Goal: Check status: Check status

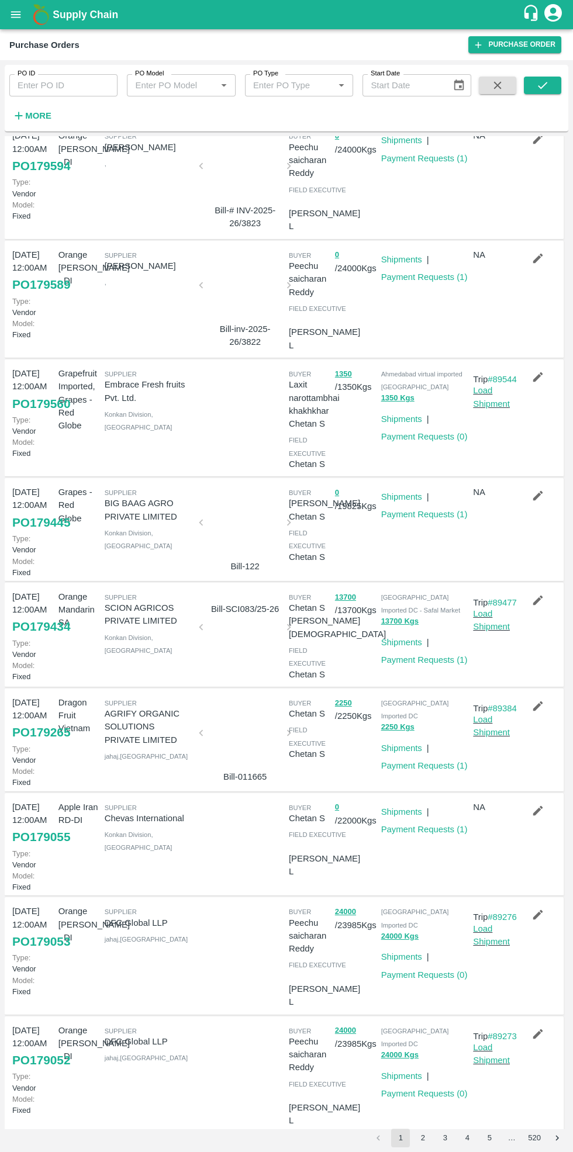
scroll to position [154, 0]
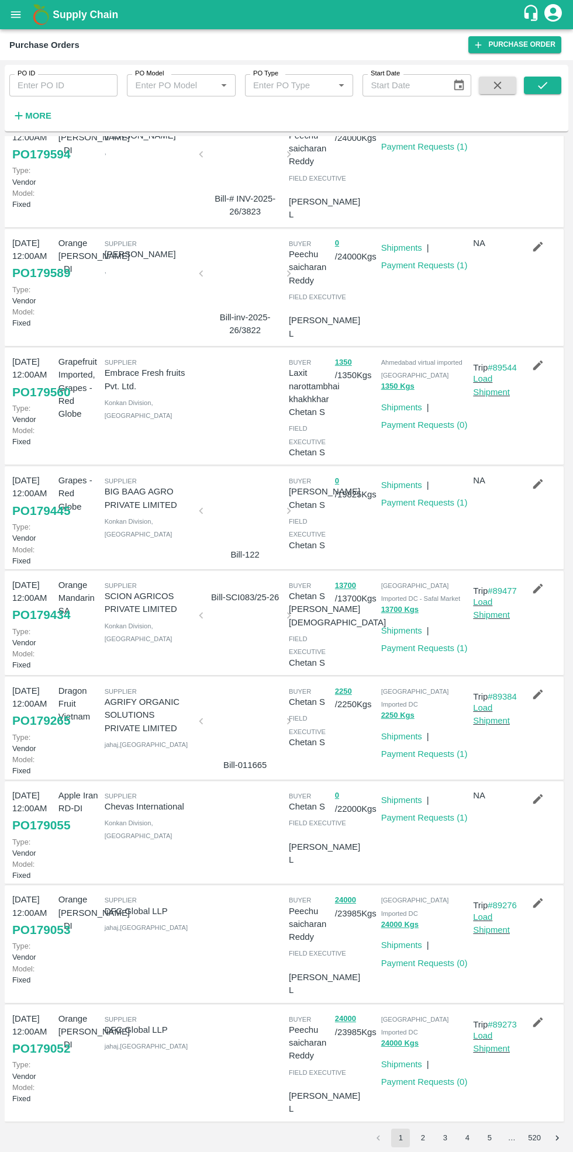
click at [424, 503] on link "Payment Requests ( 1 )" at bounding box center [424, 502] width 87 height 9
click at [425, 649] on link "Payment Requests ( 1 )" at bounding box center [424, 648] width 87 height 9
